Goal: Find specific page/section: Find specific page/section

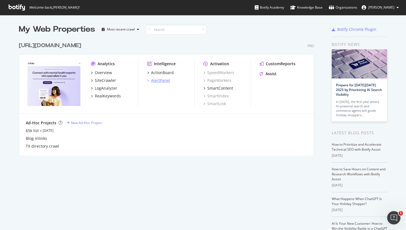
click at [156, 80] on div "AlertPanel" at bounding box center [160, 81] width 19 height 6
